Goal: Navigation & Orientation: Find specific page/section

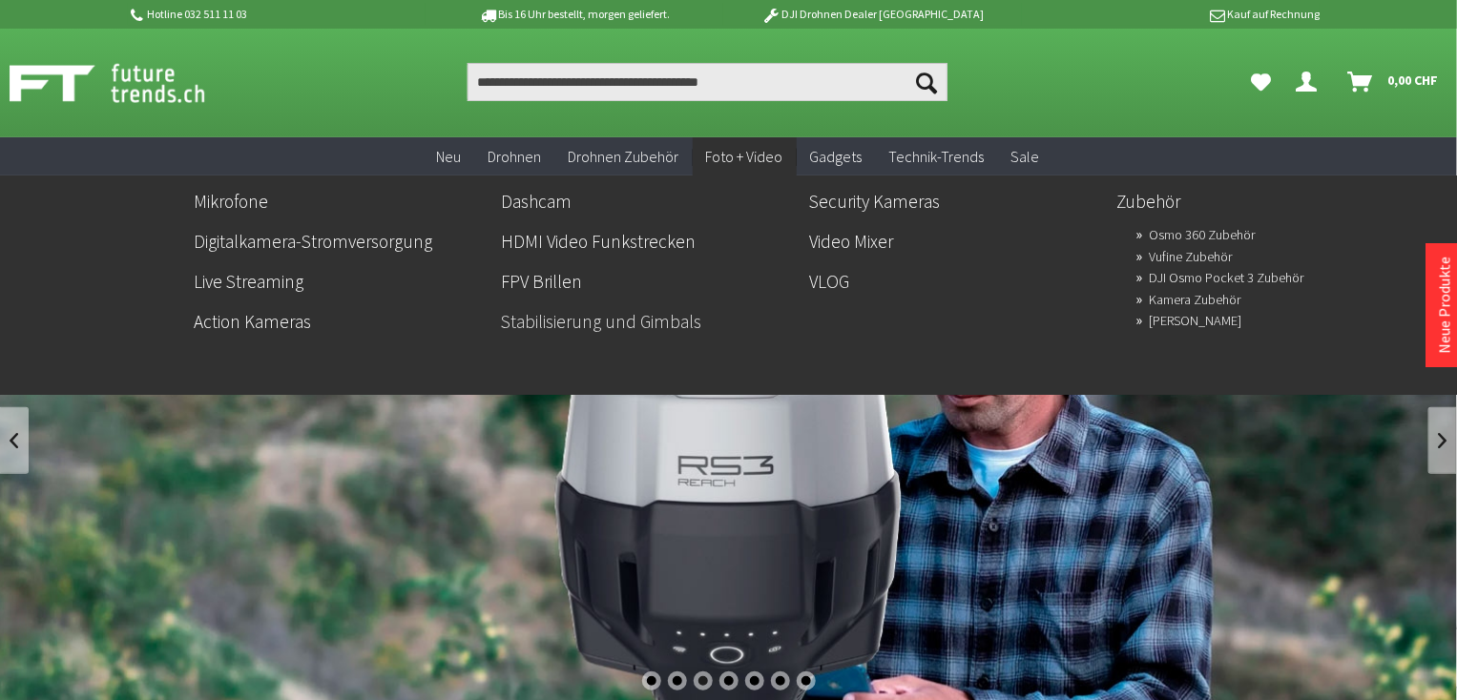
click at [655, 317] on link "Stabilisierung und Gimbals" at bounding box center [647, 321] width 293 height 32
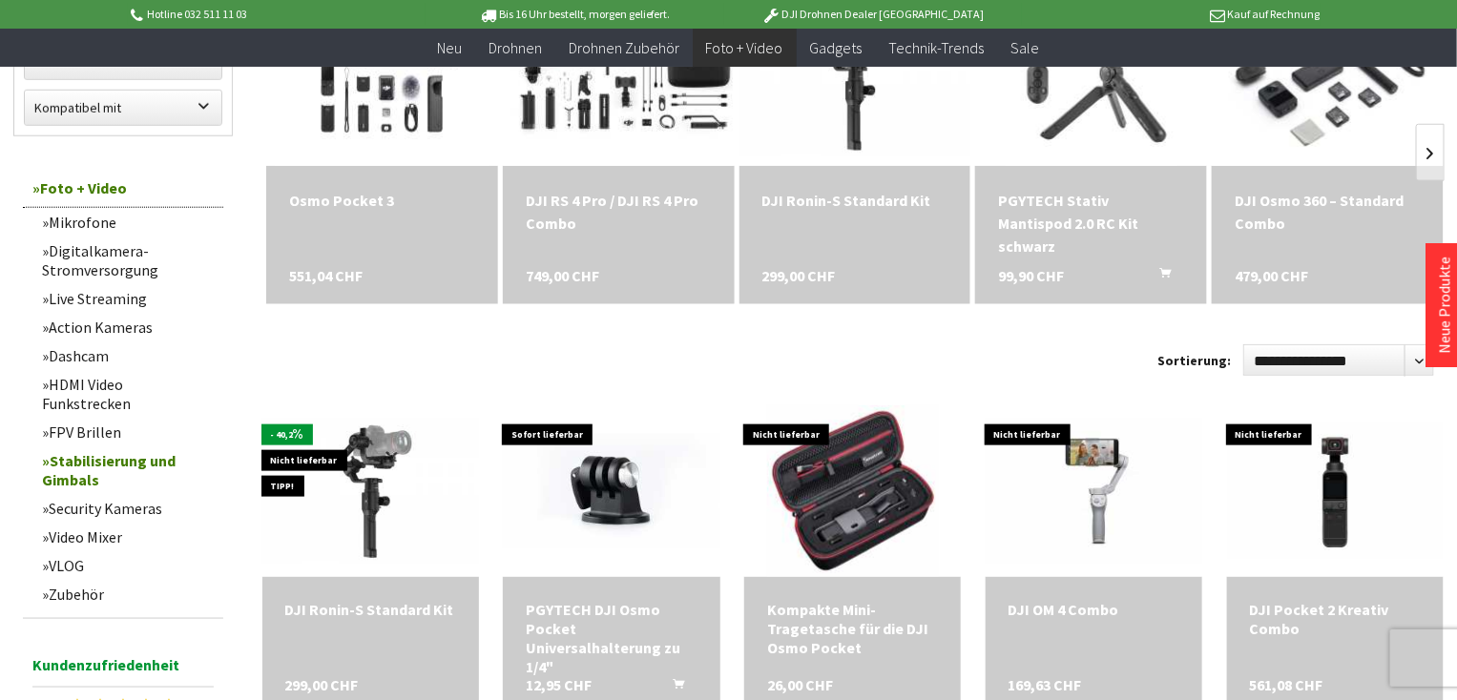
scroll to position [692, 0]
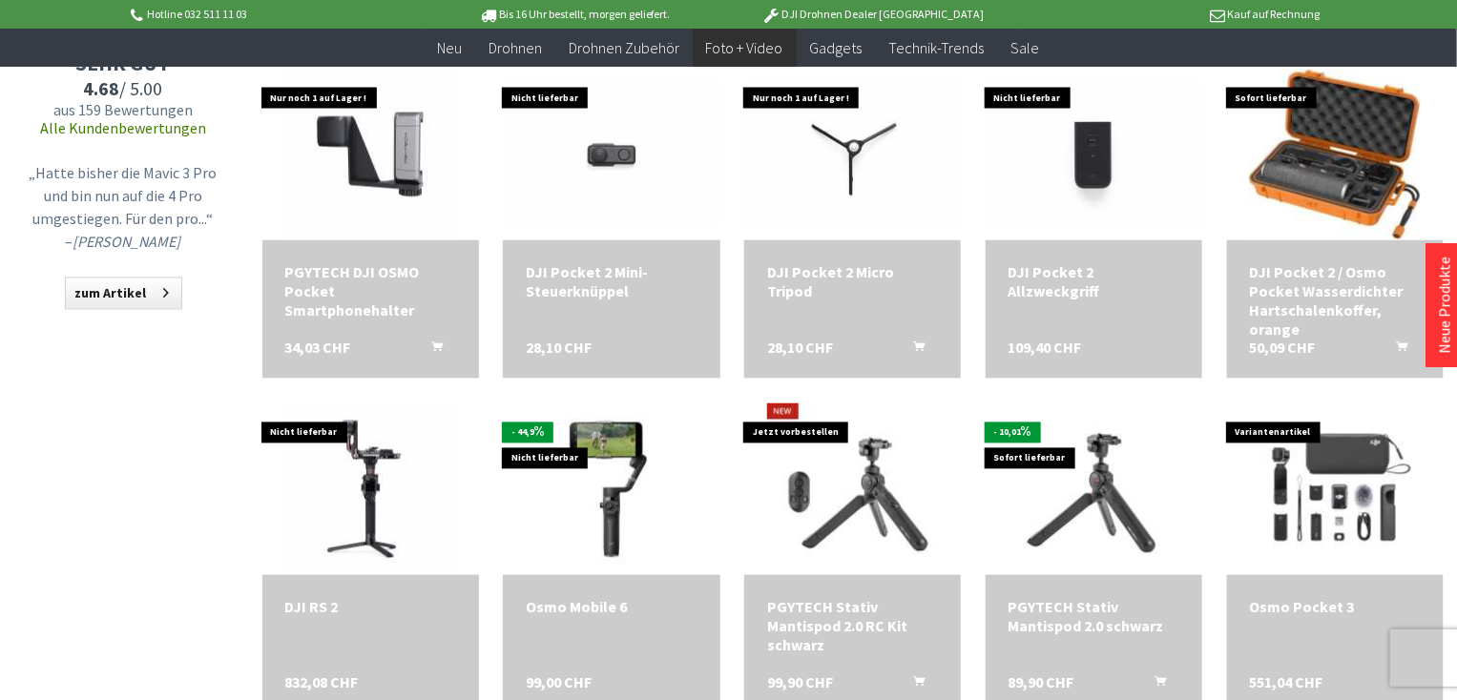
scroll to position [1402, 0]
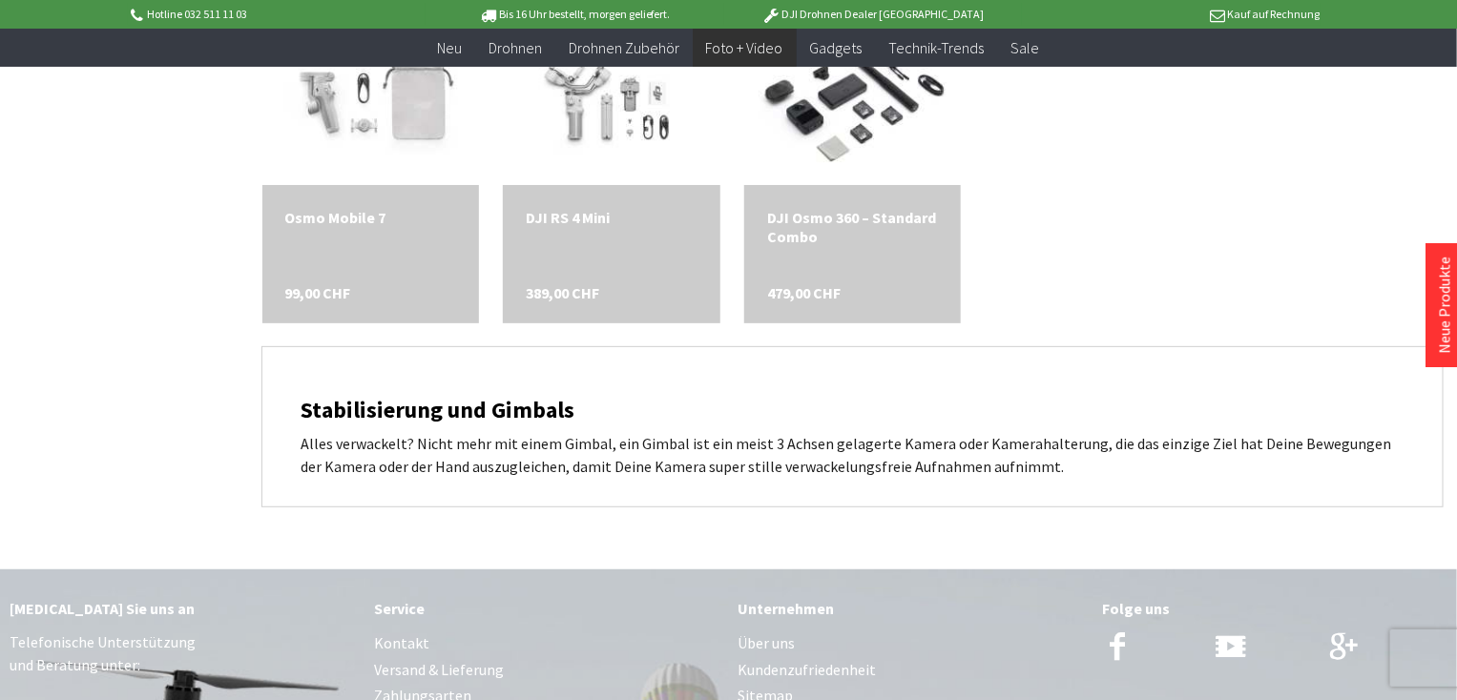
scroll to position [3093, 0]
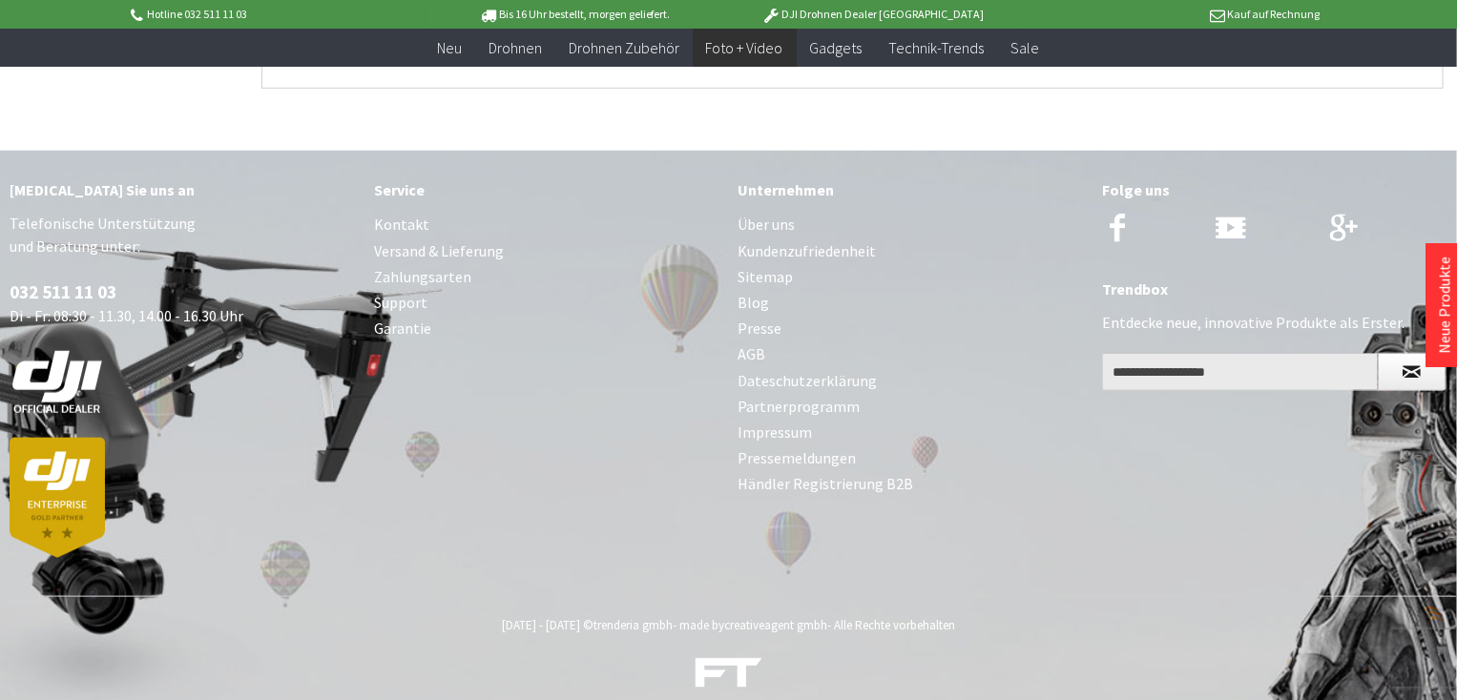
scroll to position [3520, 0]
